Goal: Task Accomplishment & Management: Manage account settings

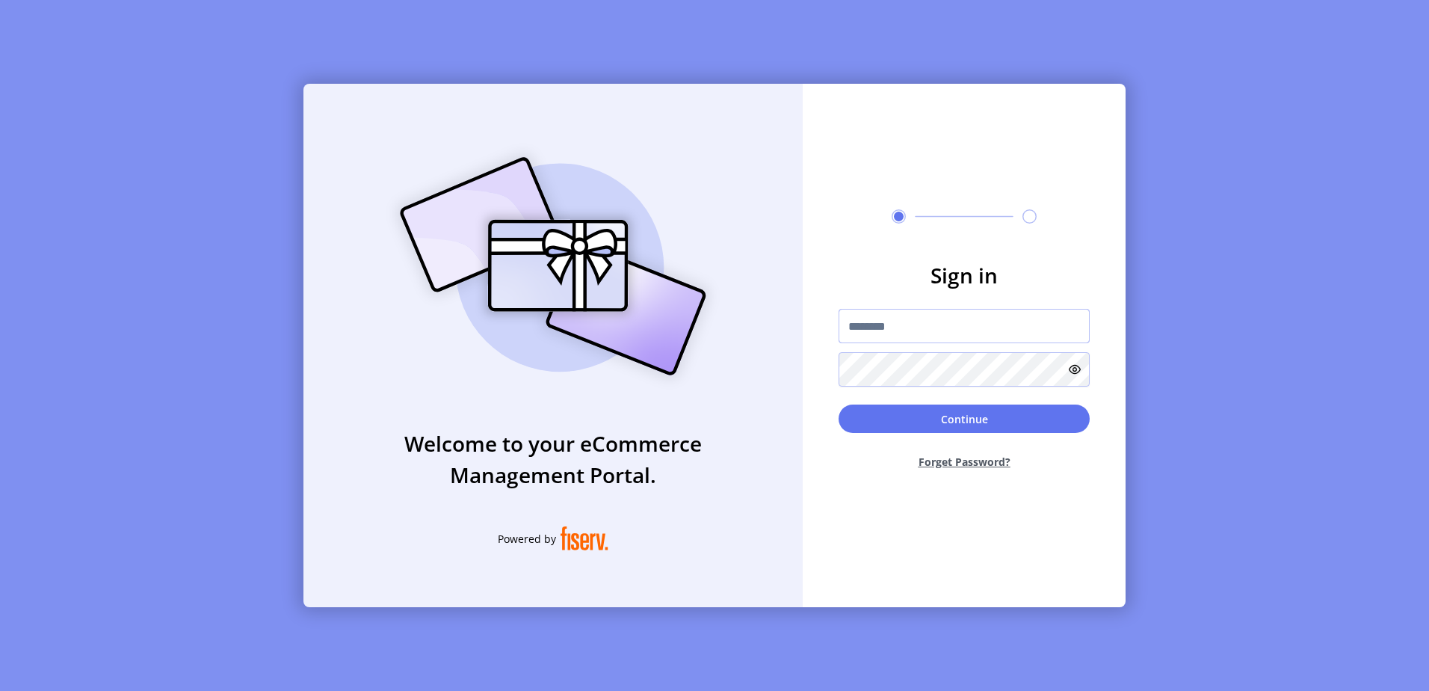
click at [908, 320] on input "text" at bounding box center [964, 326] width 251 height 34
click at [1055, 329] on input "text" at bounding box center [964, 326] width 251 height 34
click at [916, 331] on input "text" at bounding box center [964, 326] width 251 height 34
type input "**********"
click at [839, 404] on button "Continue" at bounding box center [964, 418] width 251 height 28
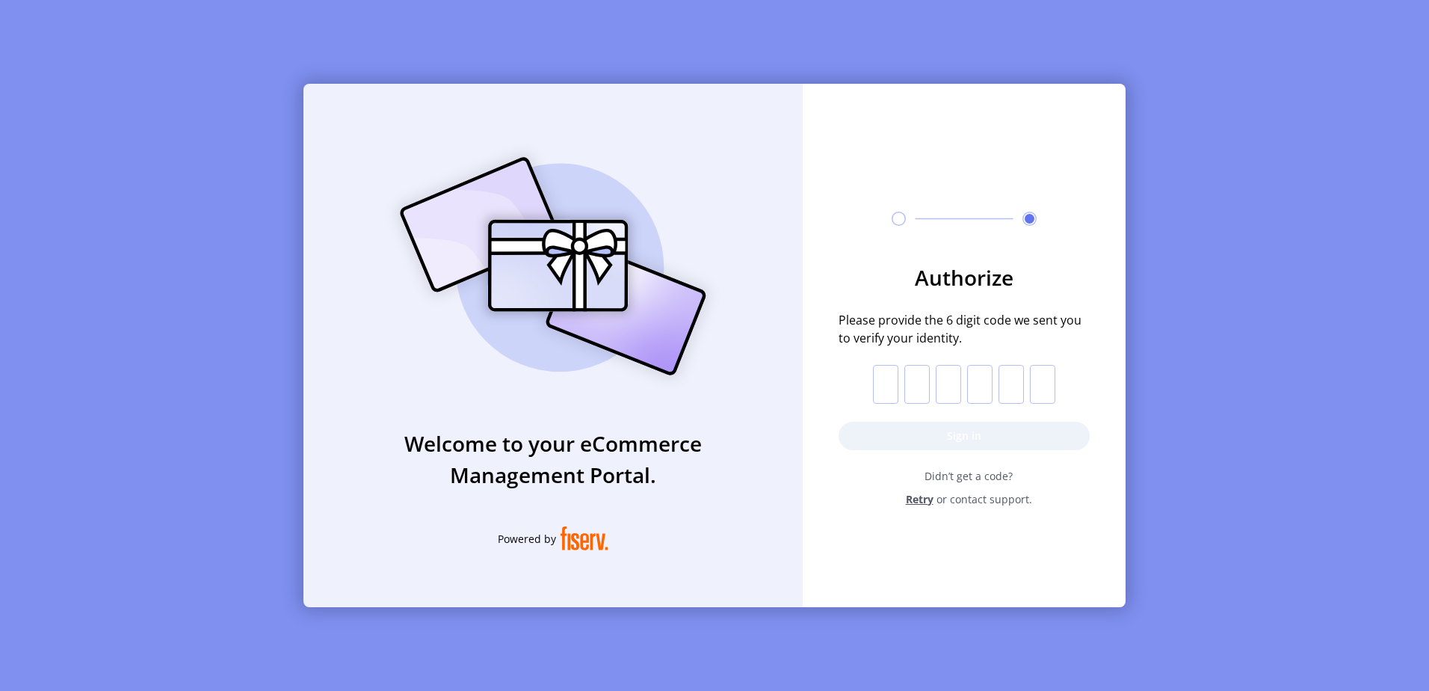
click at [885, 381] on input "text" at bounding box center [885, 384] width 25 height 39
paste input "*"
type input "*"
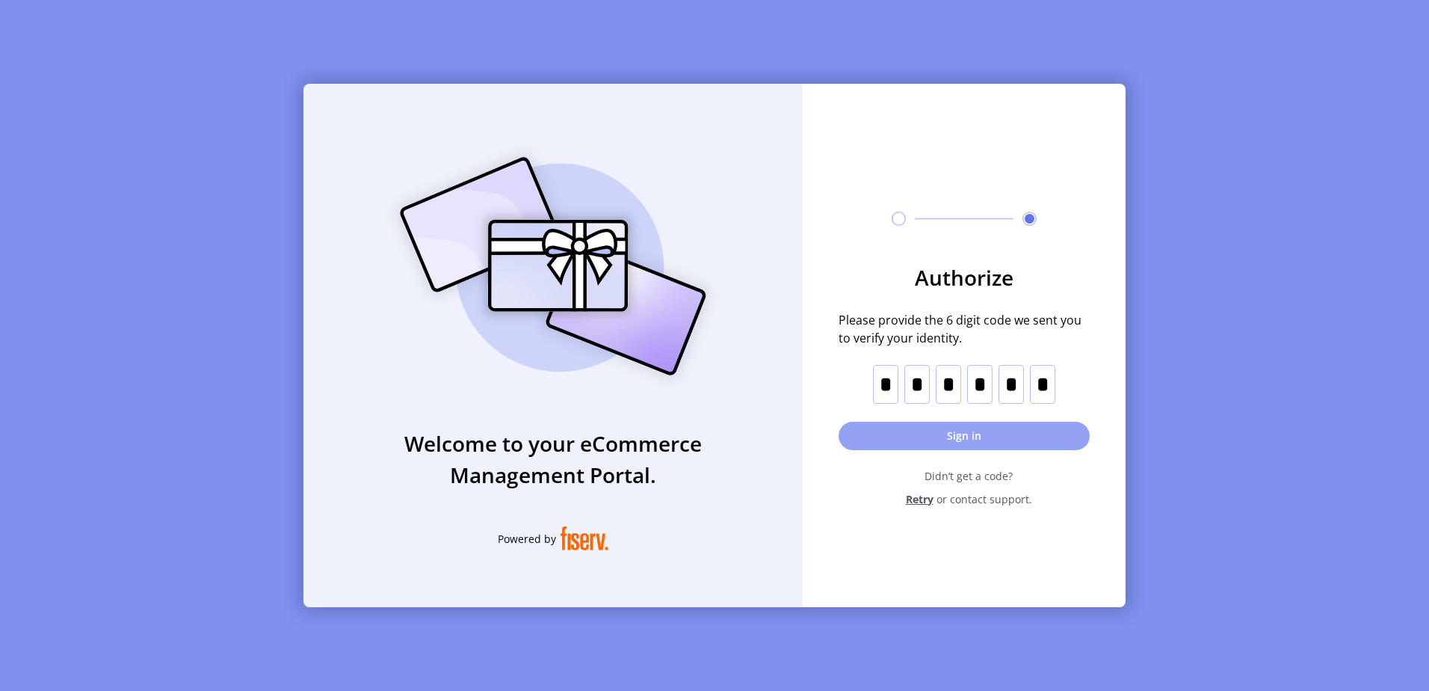
click at [934, 440] on button "Sign in" at bounding box center [964, 436] width 251 height 28
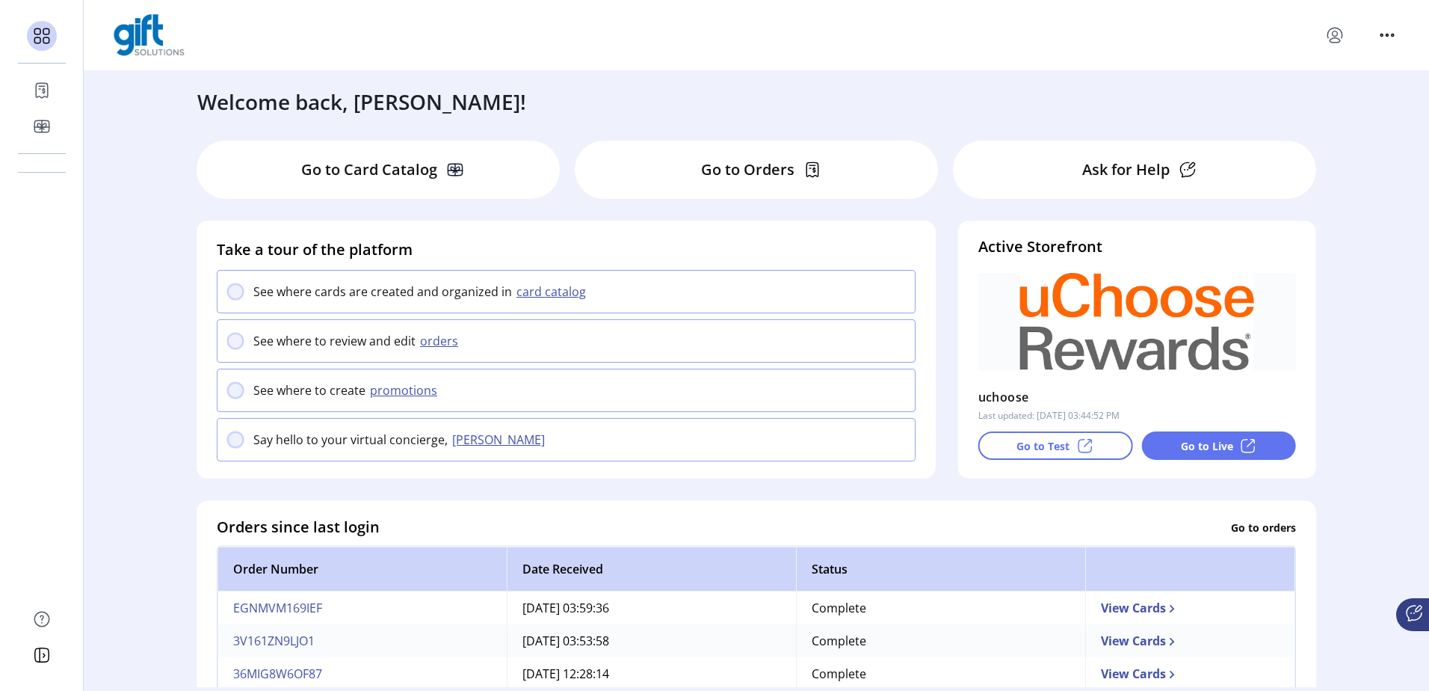
click at [823, 81] on div "Welcome back, [PERSON_NAME]!" at bounding box center [756, 94] width 1148 height 46
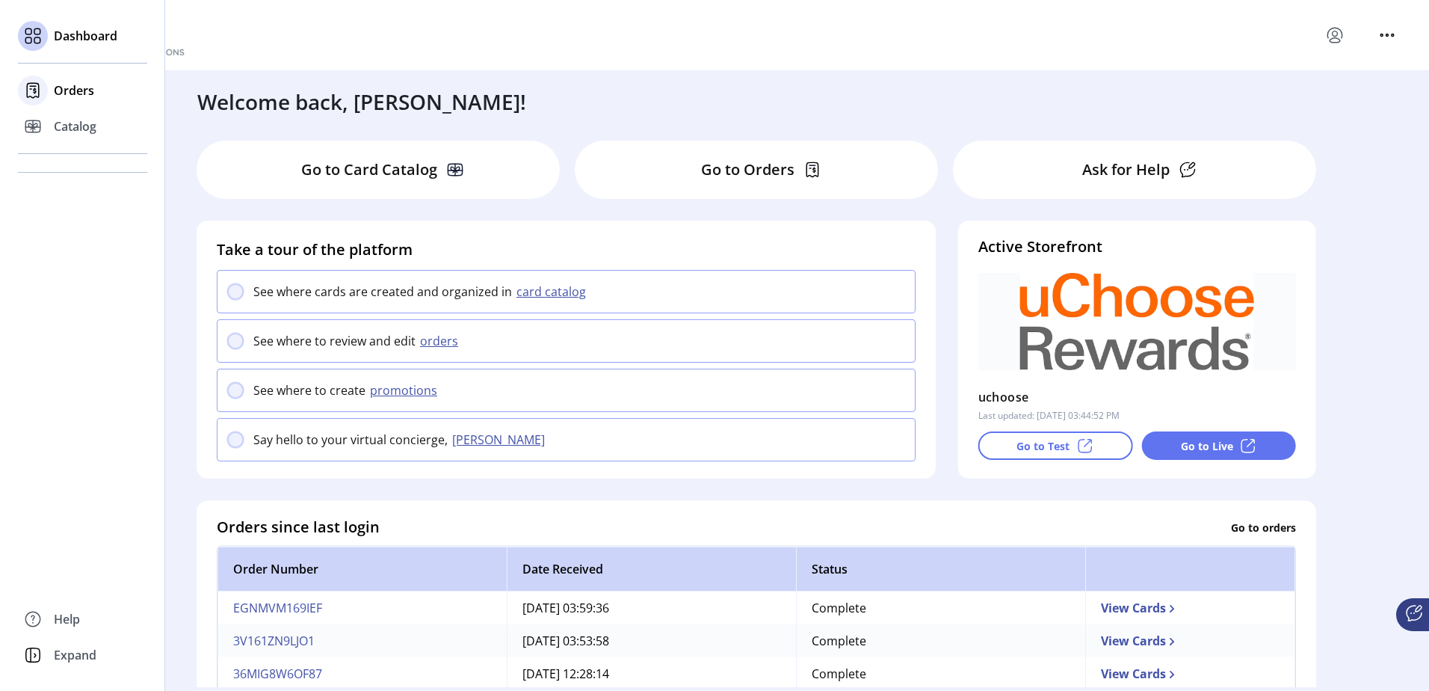
click at [54, 89] on span "Orders" at bounding box center [74, 90] width 40 height 18
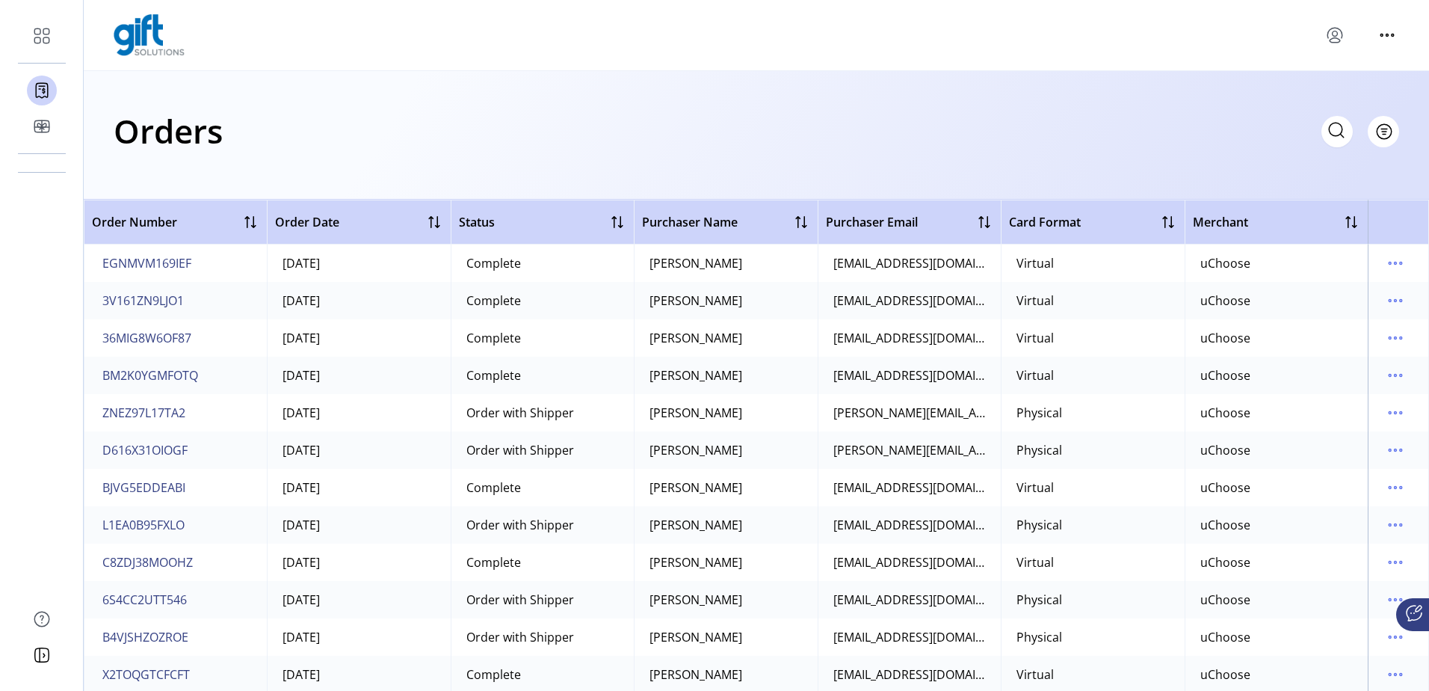
click at [737, 307] on div "[PERSON_NAME]" at bounding box center [696, 301] width 93 height 18
click at [152, 296] on span "3V161ZN9LJO1" at bounding box center [142, 301] width 81 height 18
click at [612, 218] on div at bounding box center [618, 222] width 18 height 18
click at [1165, 224] on div at bounding box center [1168, 222] width 18 height 18
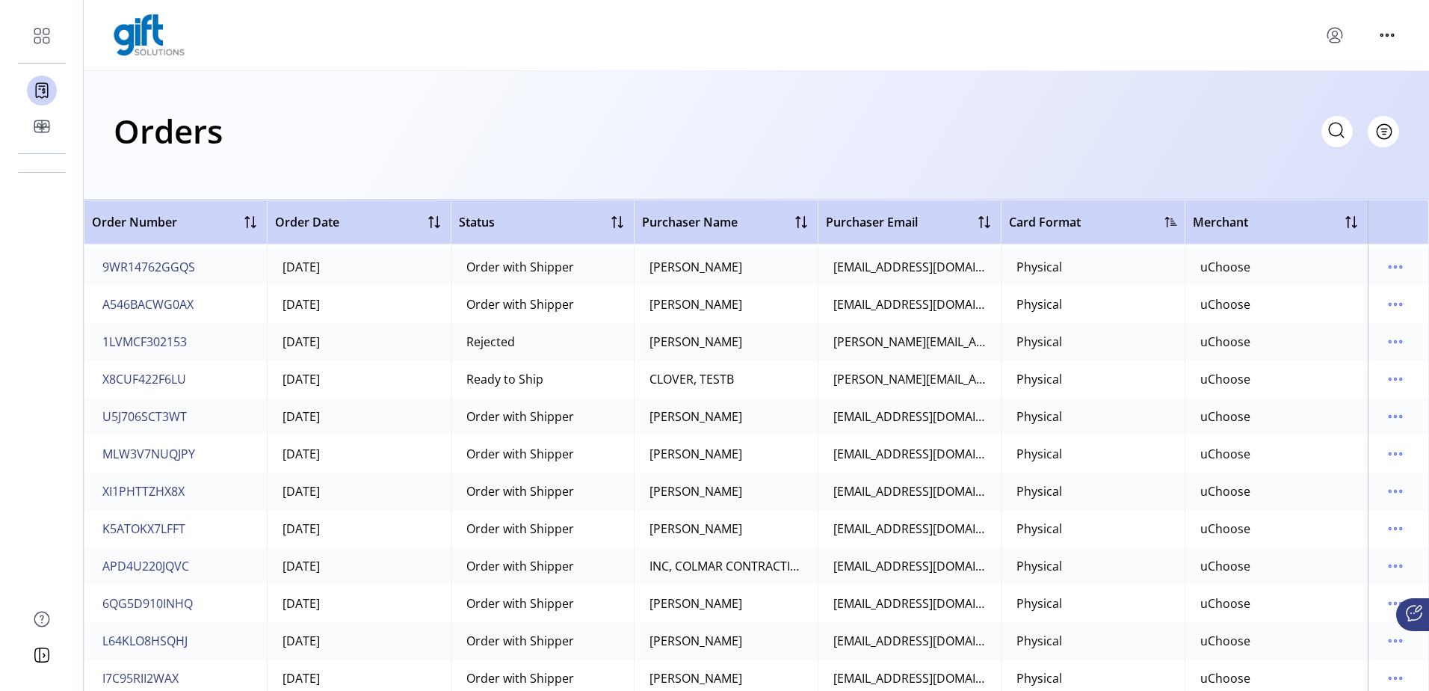
scroll to position [1196, 0]
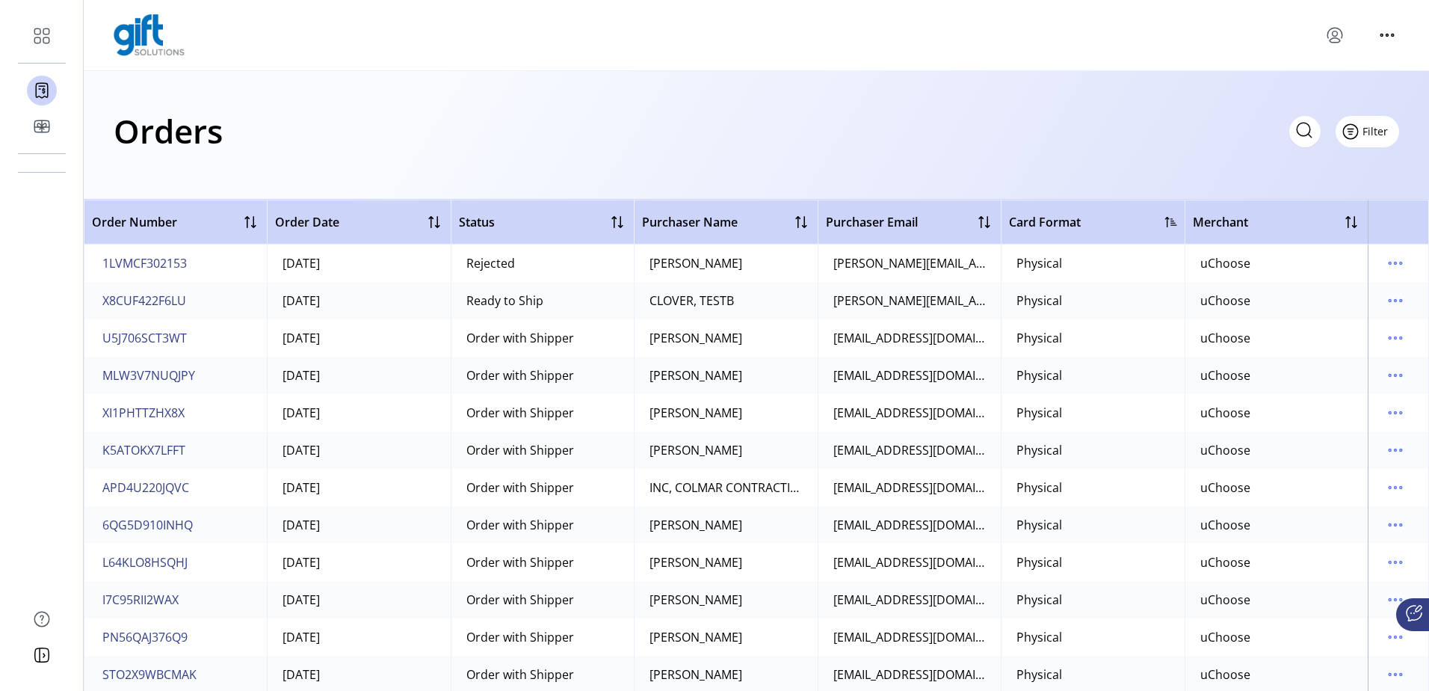
click at [1382, 123] on button "Filter" at bounding box center [1368, 131] width 64 height 31
click at [1034, 132] on div "Orders Filter Focused All Orders" at bounding box center [757, 131] width 1286 height 52
click at [1375, 139] on button "Filter" at bounding box center [1368, 131] width 64 height 31
click at [1020, 133] on div "Orders Filter Focused All Orders" at bounding box center [757, 131] width 1286 height 52
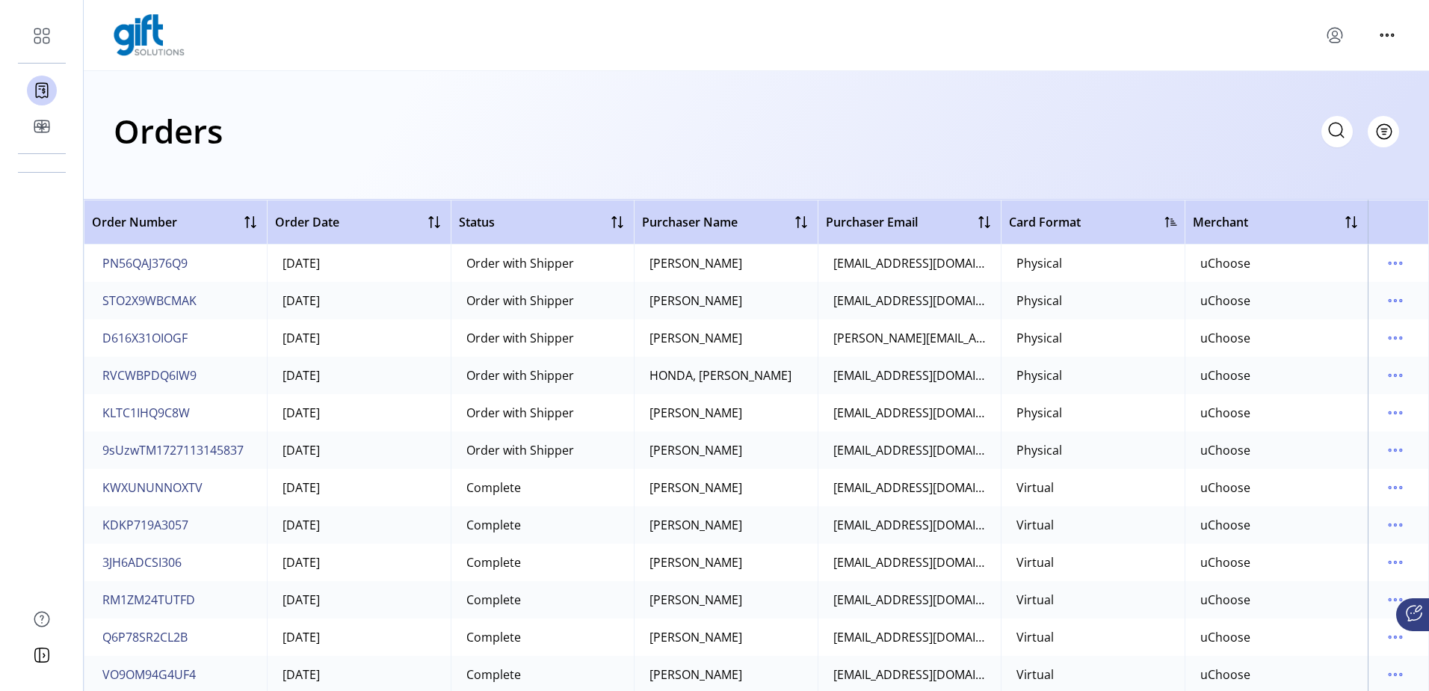
scroll to position [1271, 0]
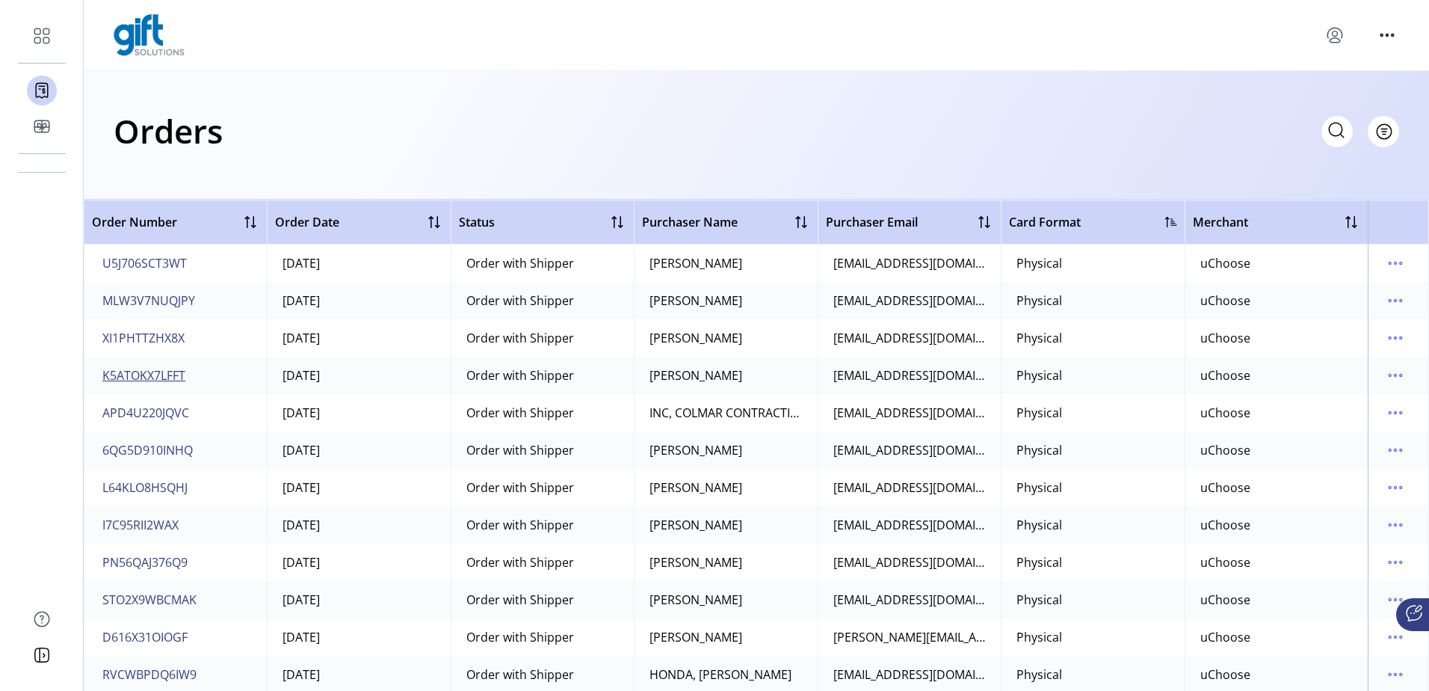
click at [149, 376] on span "K5ATOKX7LFFT" at bounding box center [143, 375] width 83 height 18
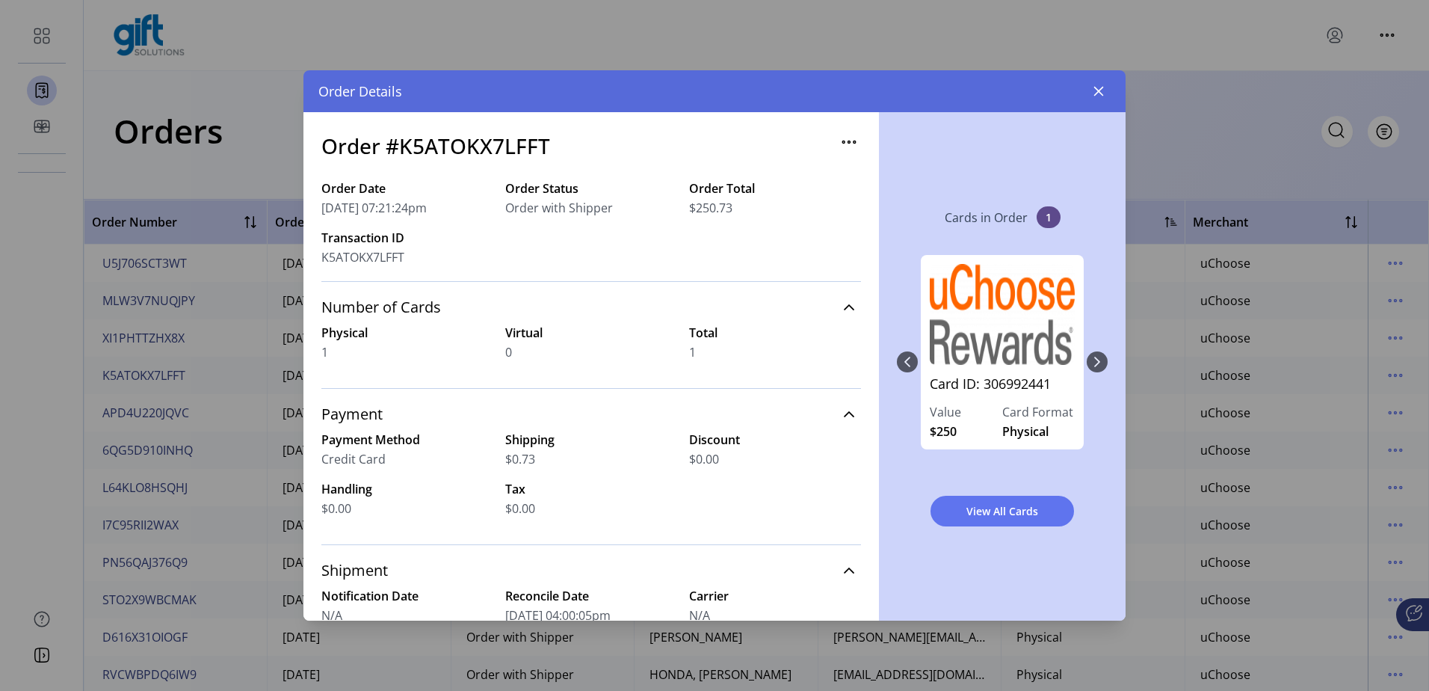
click at [842, 143] on icon "button" at bounding box center [843, 142] width 2 height 2
click at [750, 146] on div "Order #K5ATOKX7LFFT" at bounding box center [591, 154] width 540 height 49
click at [1103, 87] on icon "button" at bounding box center [1099, 92] width 10 height 10
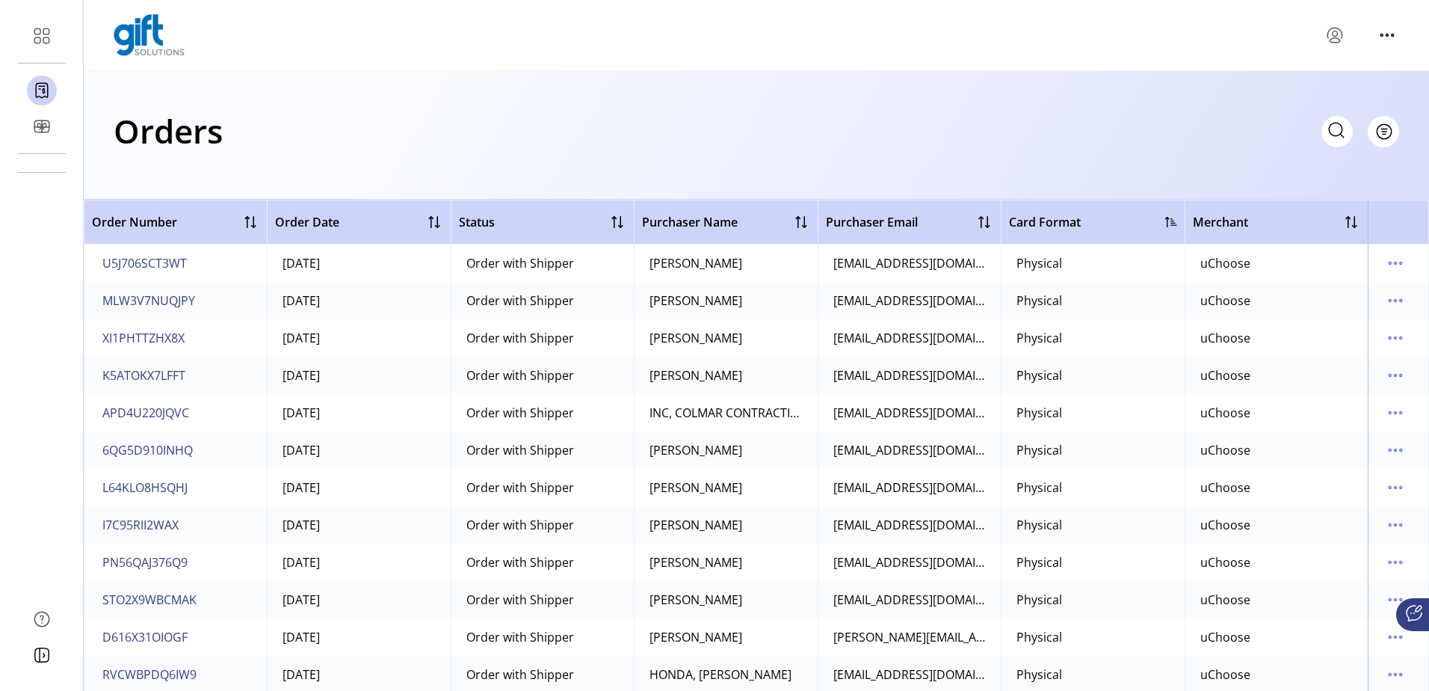
click at [927, 120] on div "Orders Filter Focused All Orders" at bounding box center [757, 131] width 1286 height 52
